Goal: Information Seeking & Learning: Learn about a topic

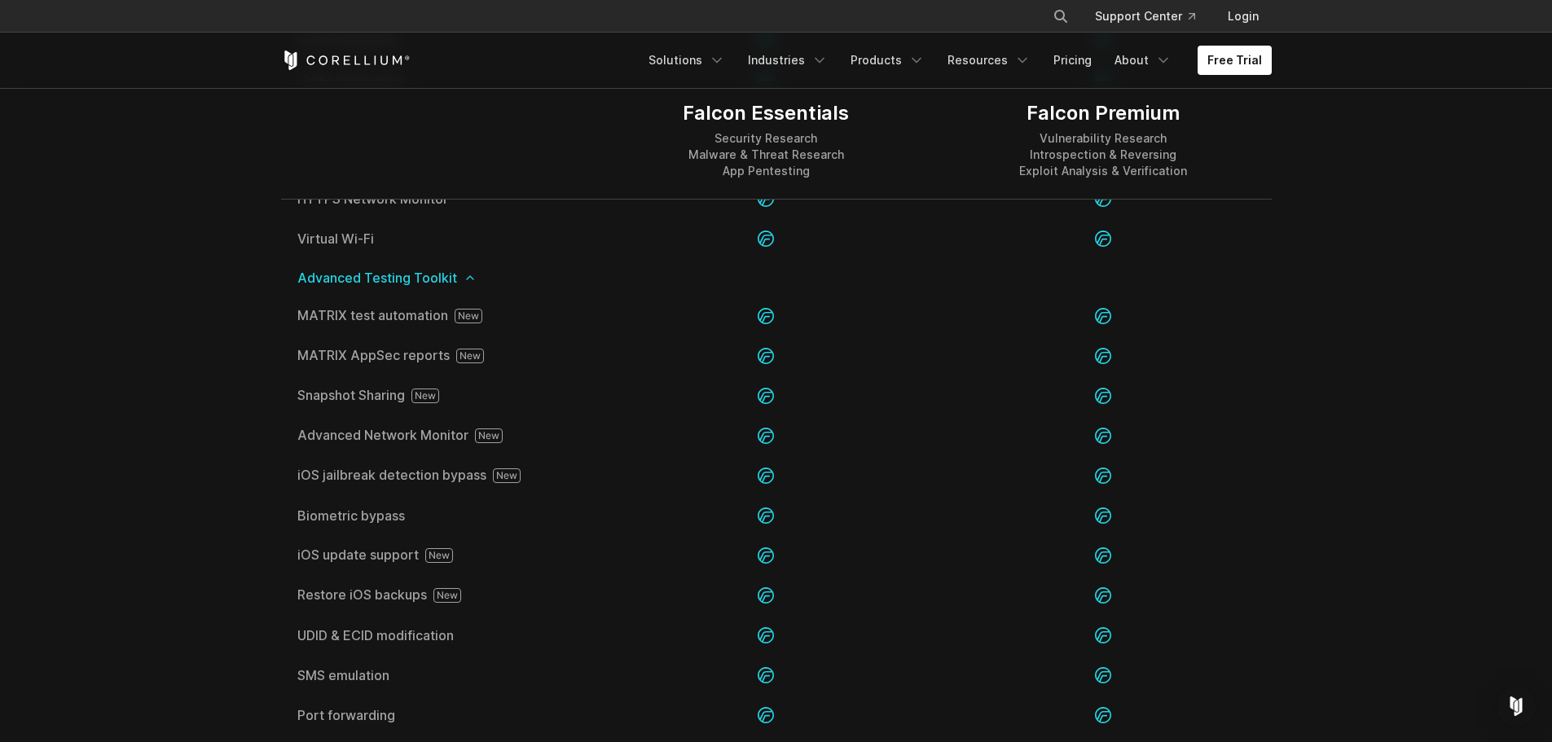
scroll to position [1874, 0]
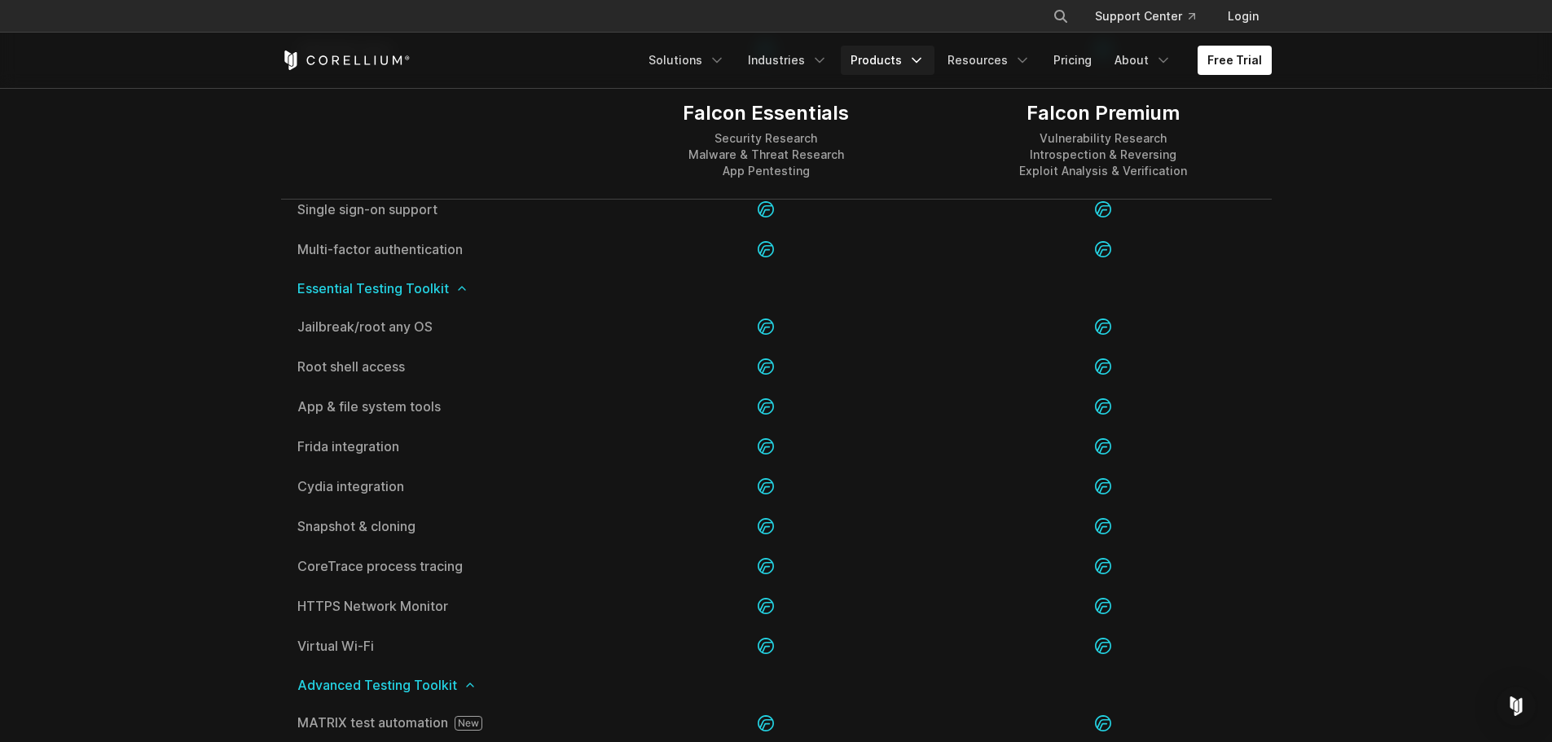
click at [921, 61] on polyline "Navigation Menu" at bounding box center [916, 61] width 8 height 4
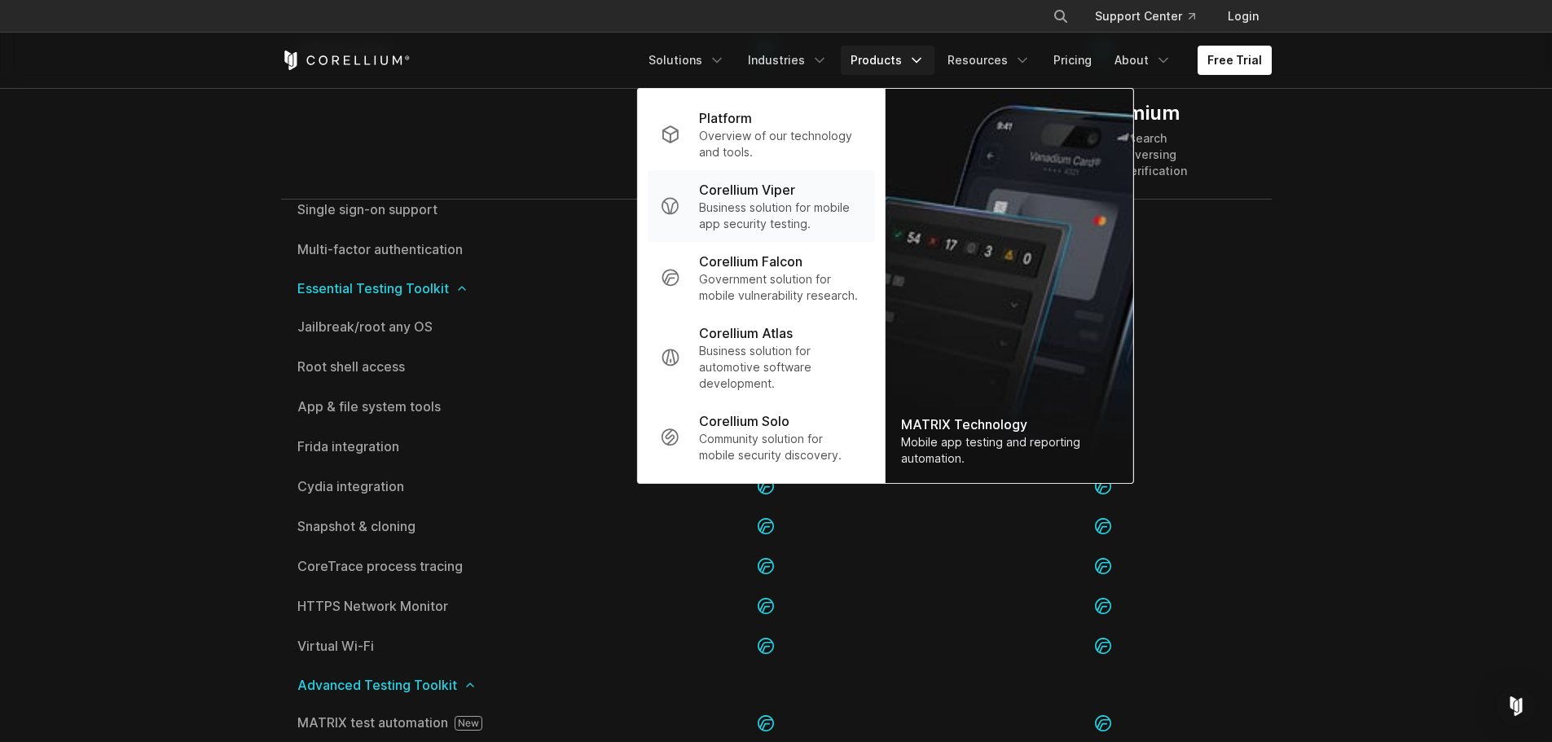
click at [798, 200] on p "Business solution for mobile app security testing." at bounding box center [780, 216] width 162 height 33
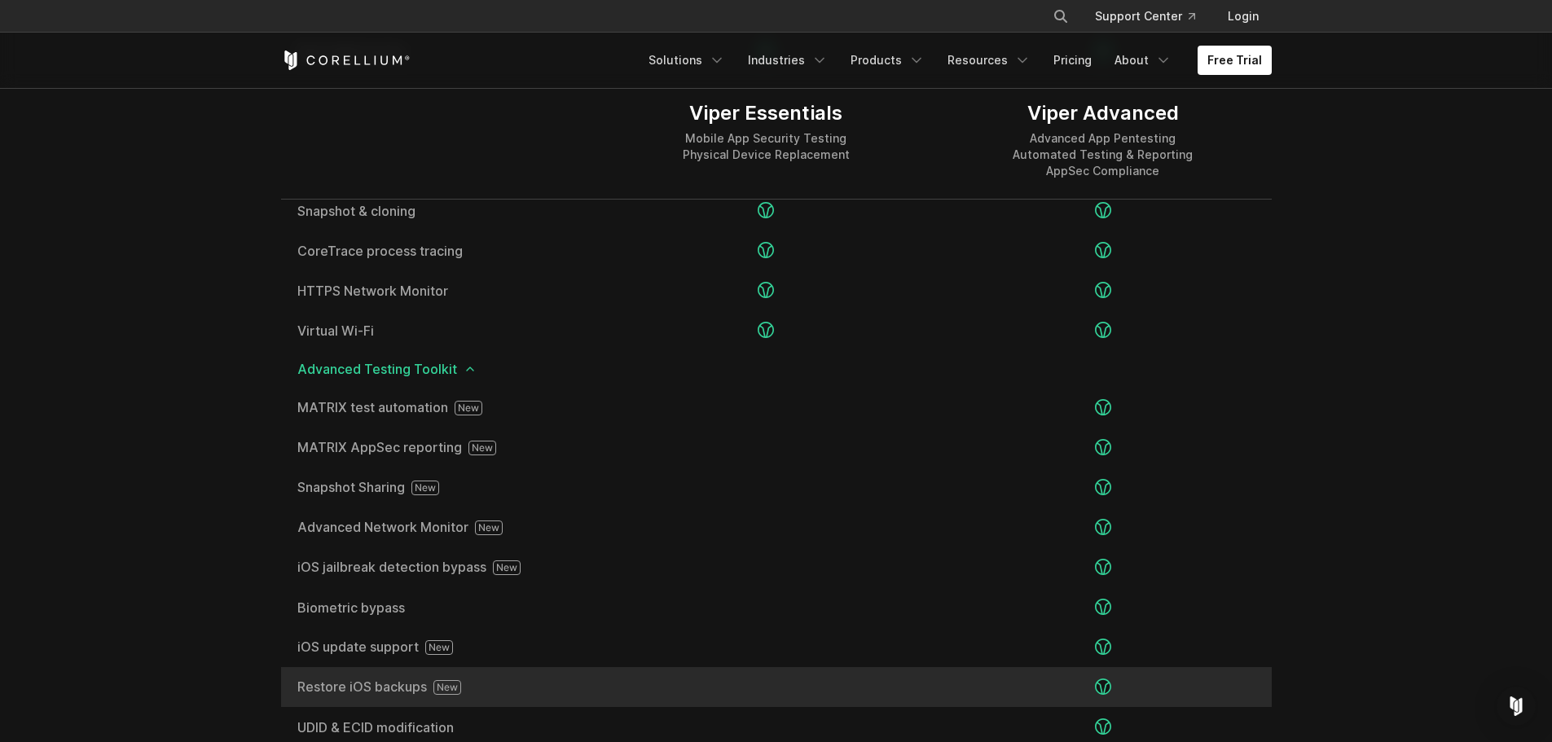
click at [446, 687] on icon at bounding box center [447, 687] width 28 height 15
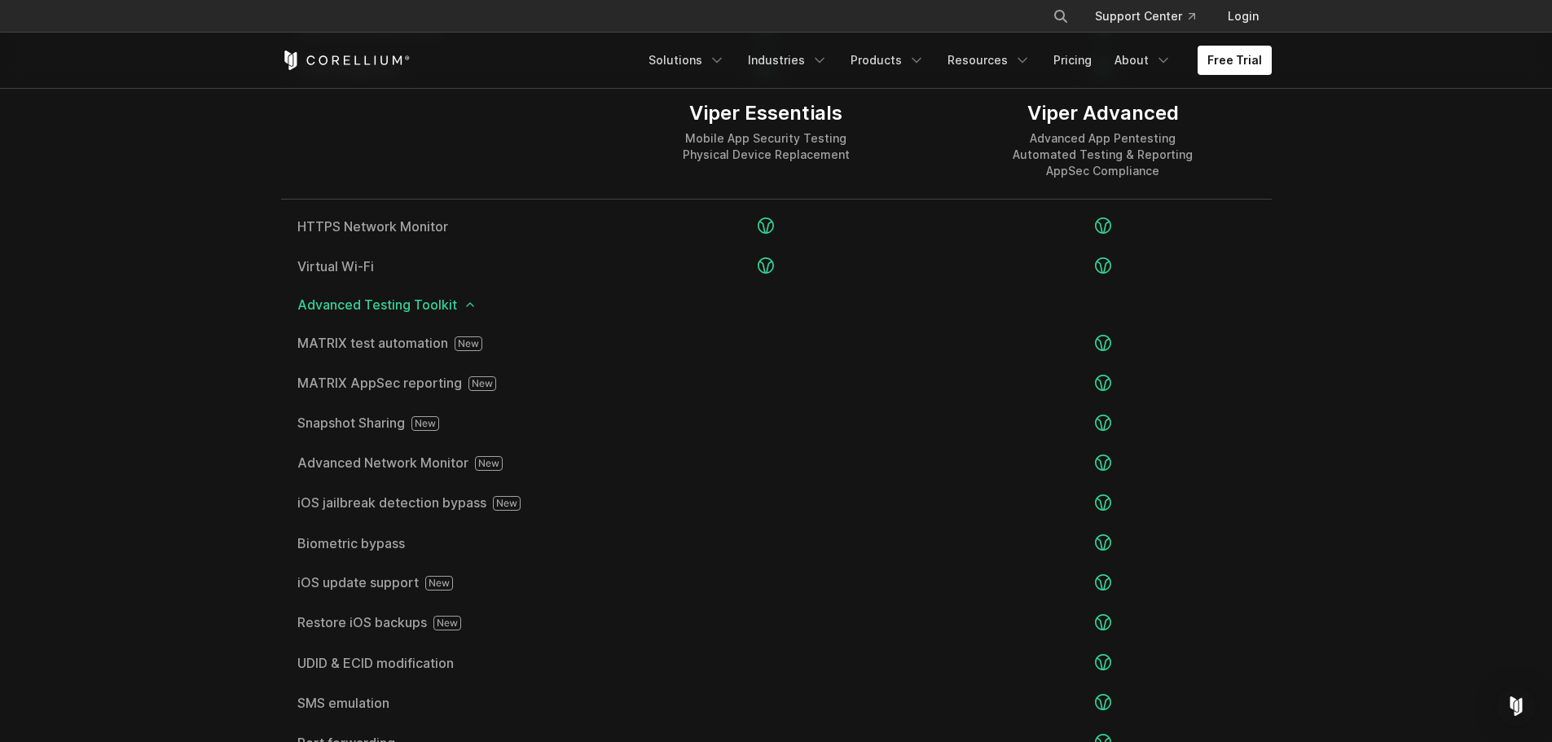
scroll to position [2689, 0]
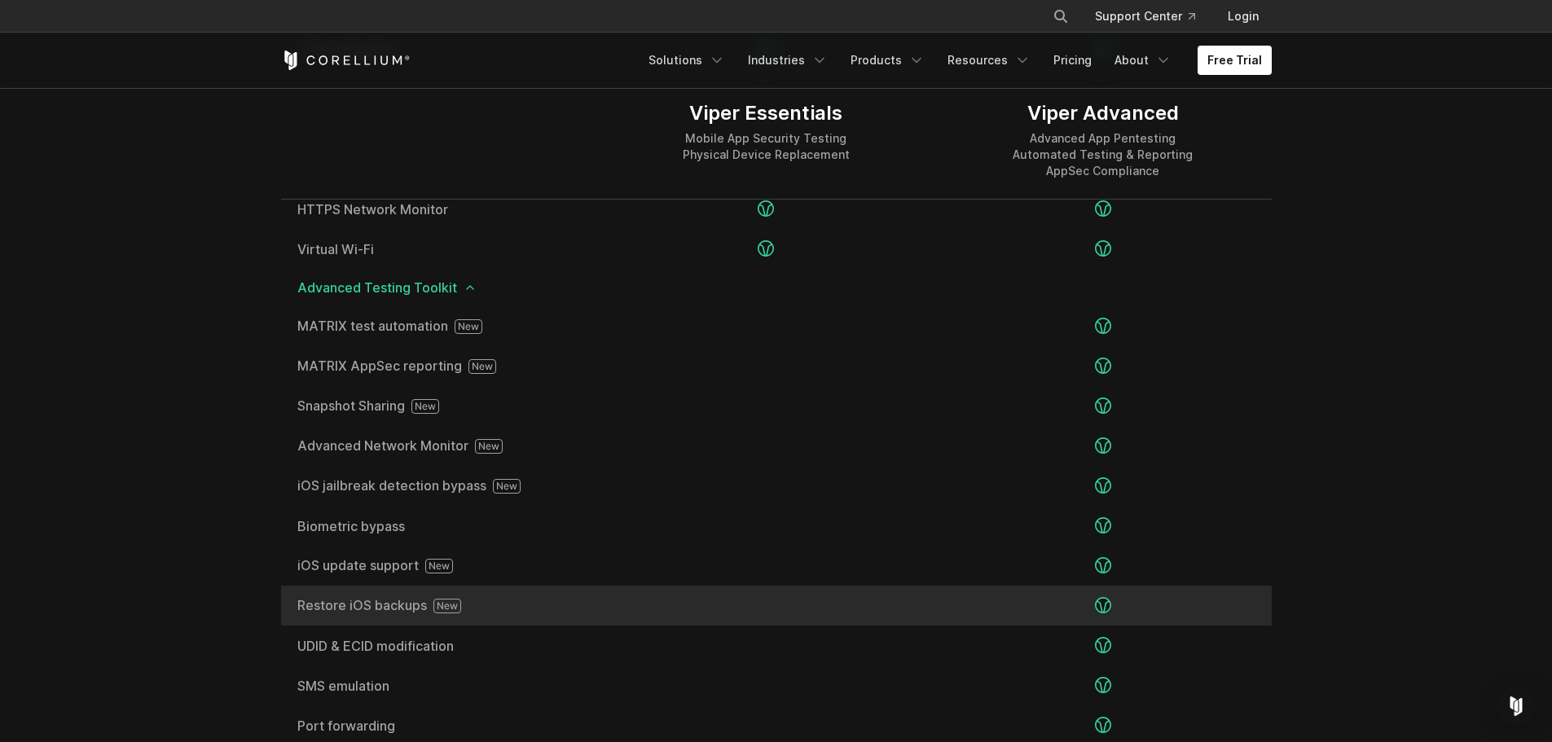
click at [410, 605] on span "Restore iOS backups" at bounding box center [439, 606] width 284 height 15
